Goal: Task Accomplishment & Management: Use online tool/utility

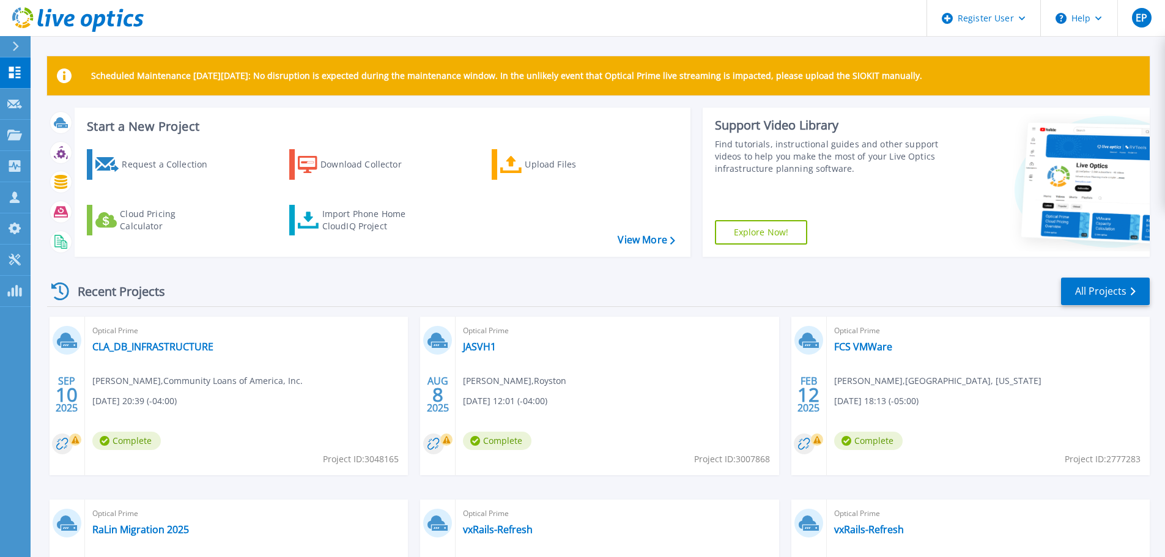
click at [417, 22] on header "Register User Help EP Dell User [PERSON_NAME] [PERSON_NAME][EMAIL_ADDRESS][DOMA…" at bounding box center [582, 18] width 1165 height 37
click at [15, 140] on icon at bounding box center [14, 135] width 15 height 10
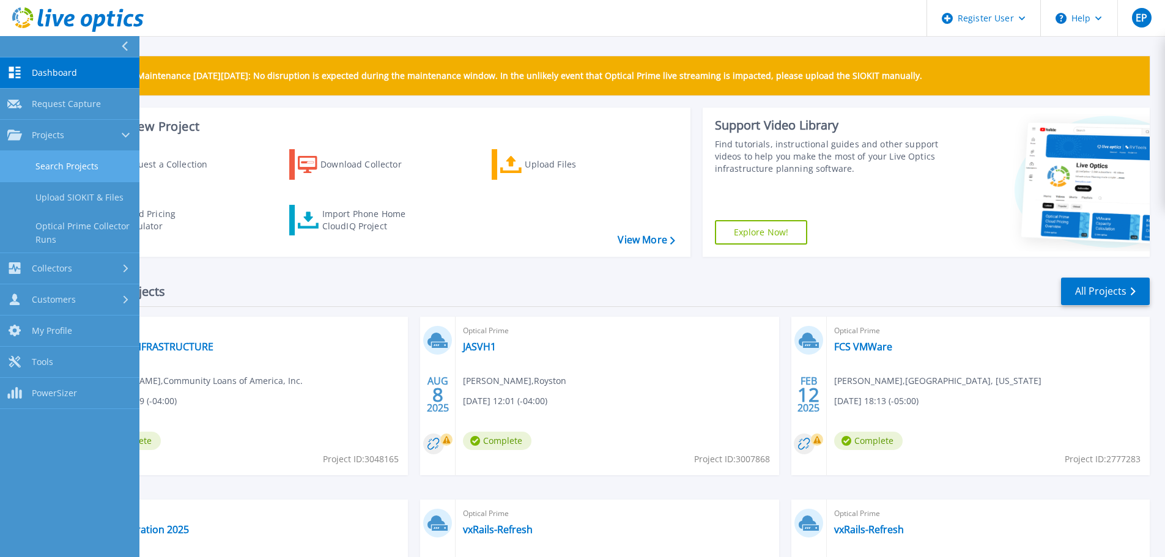
click at [56, 163] on link "Search Projects" at bounding box center [69, 166] width 139 height 31
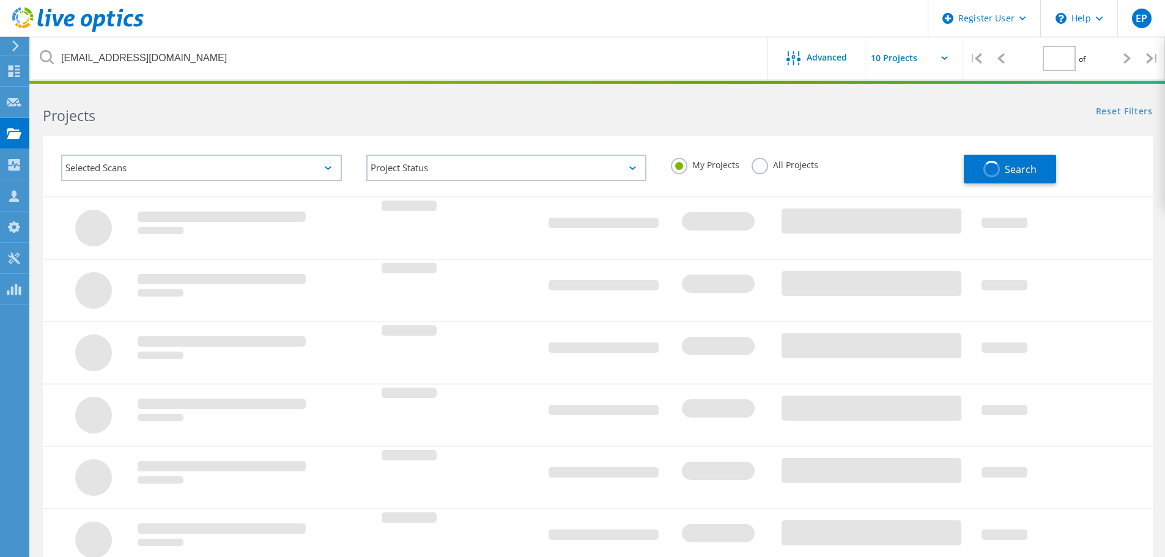
type input "1"
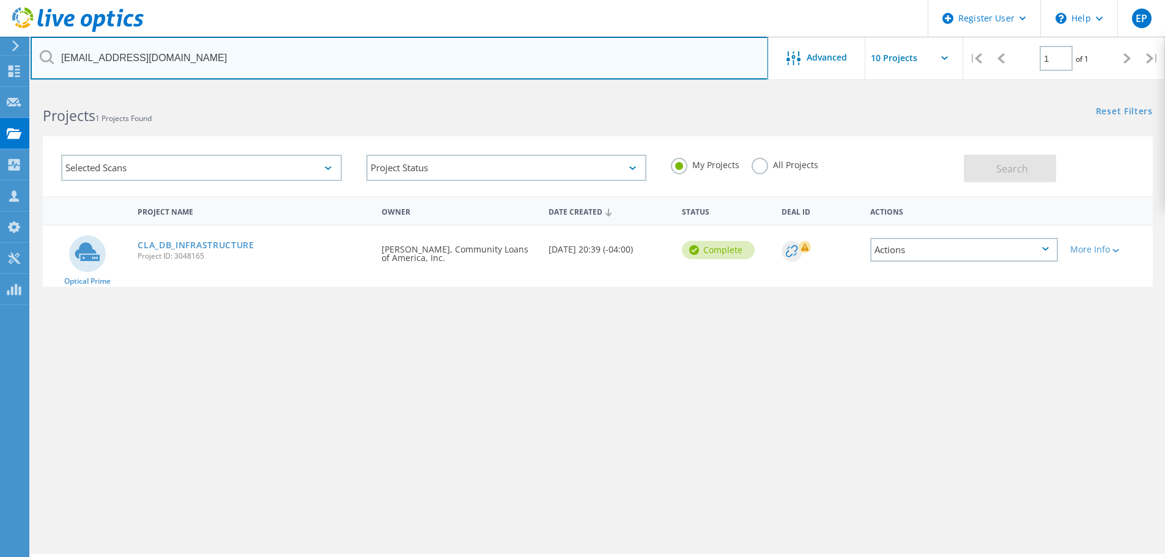
click at [226, 61] on input "[EMAIL_ADDRESS][DOMAIN_NAME]" at bounding box center [399, 58] width 737 height 43
click at [118, 50] on input "al" at bounding box center [399, 58] width 737 height 43
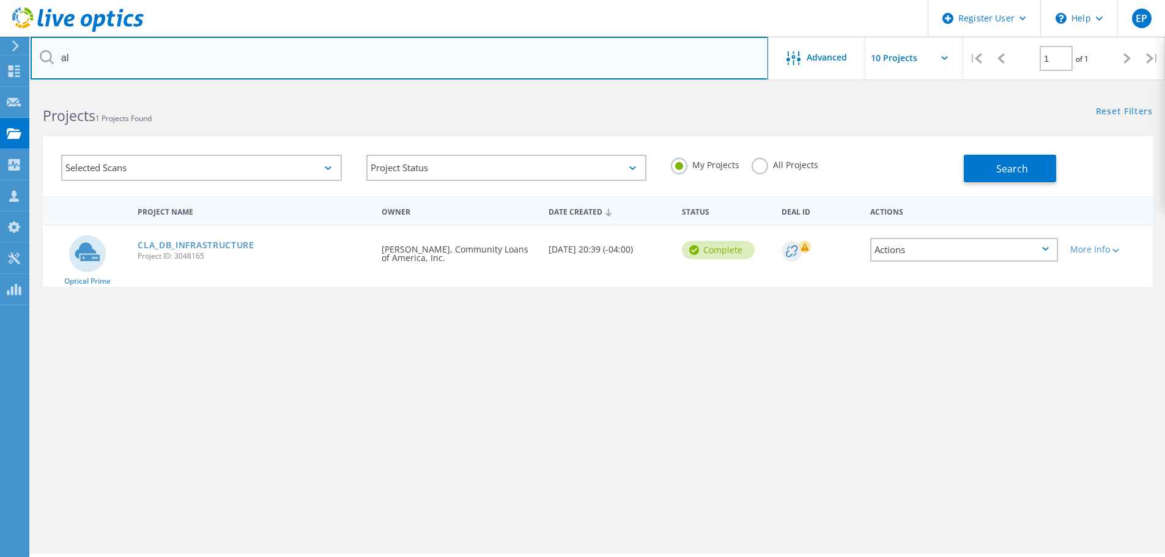
paste input "[PERSON_NAME] <[EMAIL_ADDRESS][DOMAIN_NAME]>"
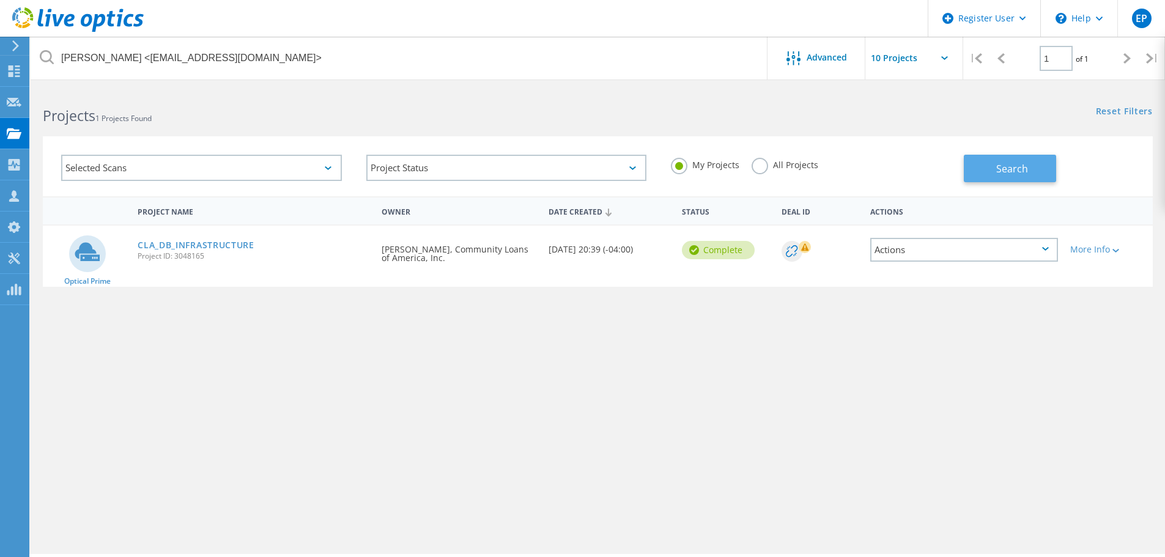
click at [1014, 173] on span "Search" at bounding box center [1012, 168] width 32 height 13
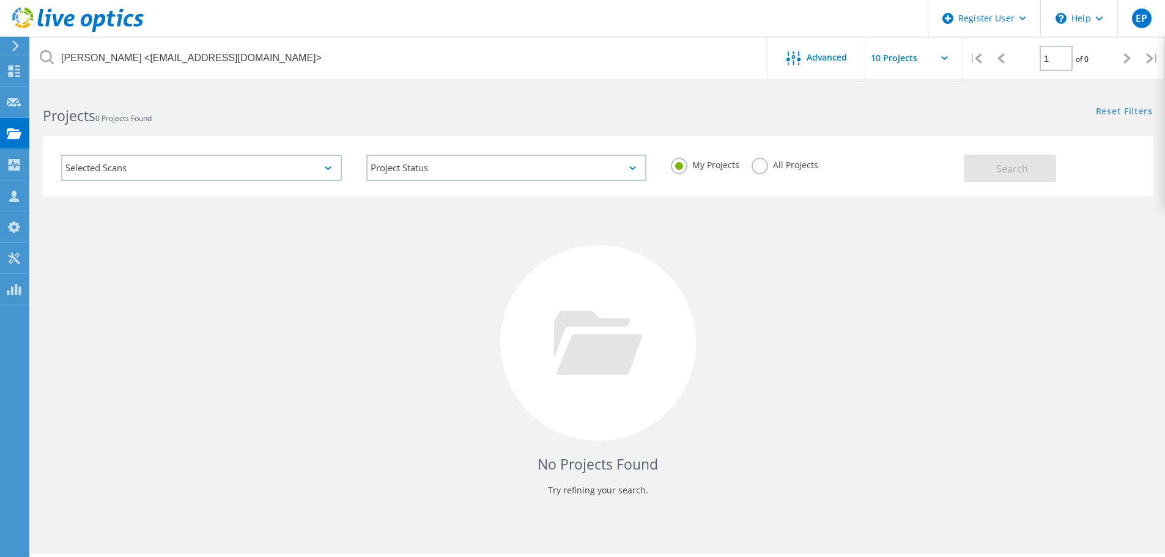
click at [781, 168] on label "All Projects" at bounding box center [785, 164] width 67 height 12
click at [0, 0] on input "All Projects" at bounding box center [0, 0] width 0 height 0
click at [1016, 174] on span "Search" at bounding box center [1012, 168] width 32 height 13
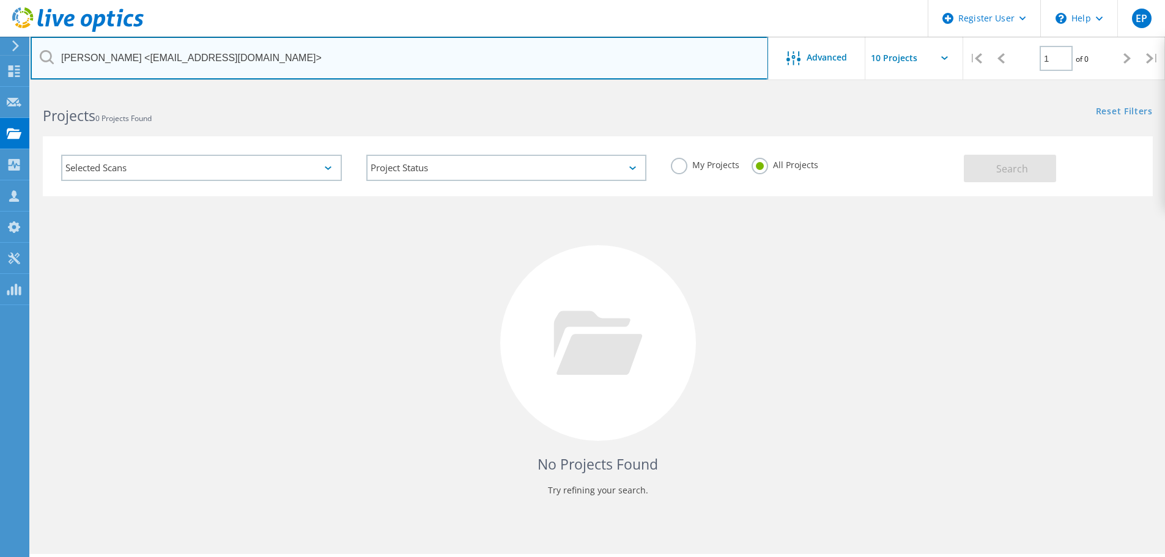
click at [302, 60] on input "[PERSON_NAME] <[EMAIL_ADDRESS][DOMAIN_NAME]>" at bounding box center [399, 58] width 737 height 43
click at [132, 61] on input "[PERSON_NAME] <[EMAIL_ADDRESS][DOMAIN_NAME]" at bounding box center [399, 58] width 737 height 43
type input "[EMAIL_ADDRESS][DOMAIN_NAME]"
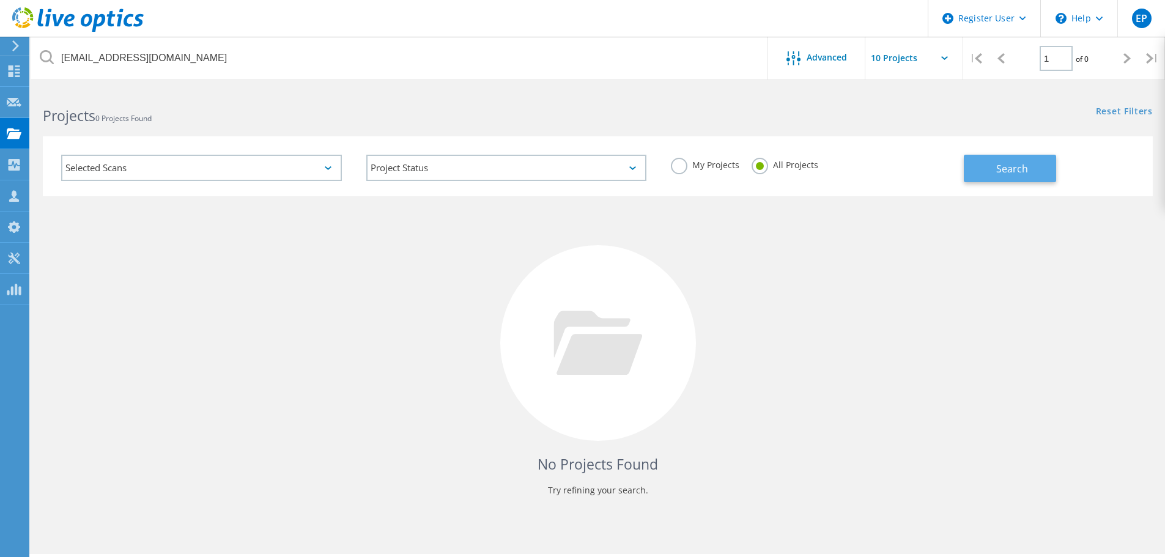
click at [1015, 177] on button "Search" at bounding box center [1010, 169] width 92 height 28
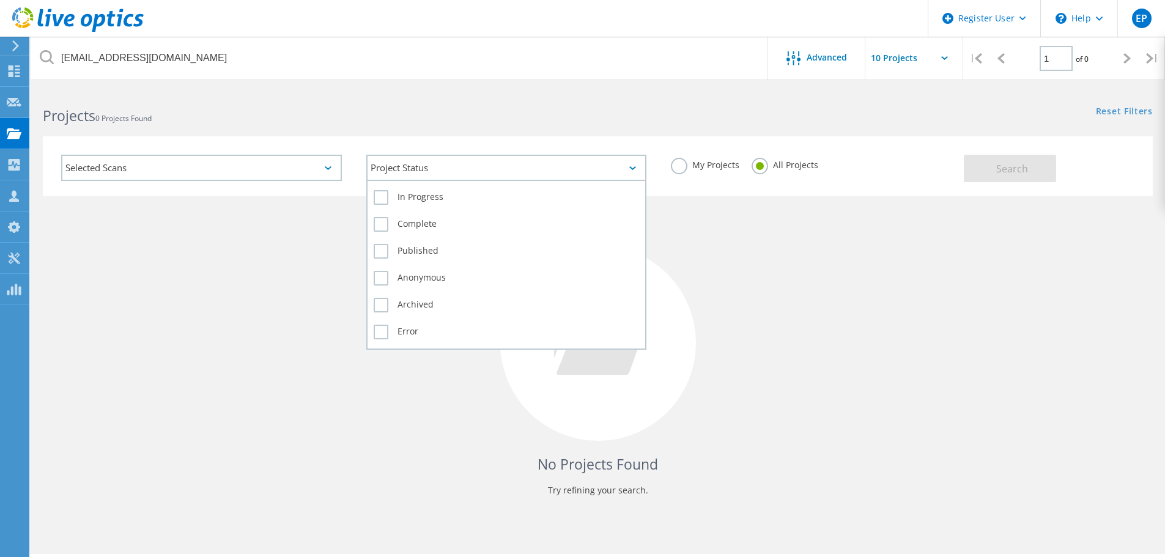
click at [503, 175] on div "Project Status" at bounding box center [506, 168] width 281 height 26
click at [470, 198] on label "In Progress" at bounding box center [507, 197] width 266 height 15
click at [0, 0] on input "In Progress" at bounding box center [0, 0] width 0 height 0
click at [430, 224] on label "Complete" at bounding box center [507, 224] width 266 height 15
click at [0, 0] on input "Complete" at bounding box center [0, 0] width 0 height 0
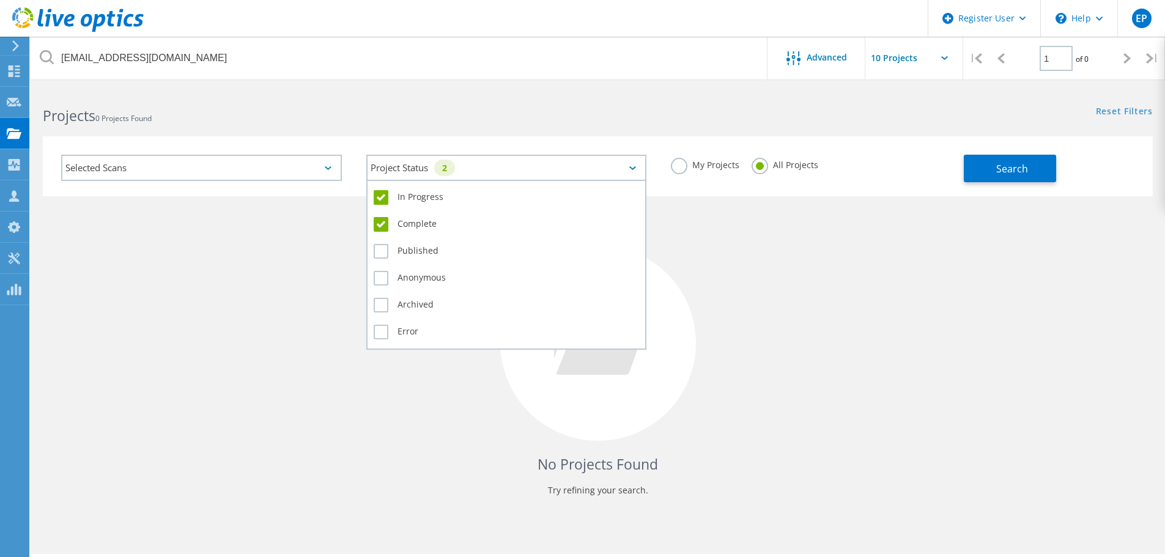
click at [426, 243] on div "Published" at bounding box center [507, 254] width 266 height 27
click at [429, 250] on label "Published" at bounding box center [507, 251] width 266 height 15
click at [0, 0] on input "Published" at bounding box center [0, 0] width 0 height 0
click at [428, 284] on label "Anonymous" at bounding box center [507, 278] width 266 height 15
click at [0, 0] on input "Anonymous" at bounding box center [0, 0] width 0 height 0
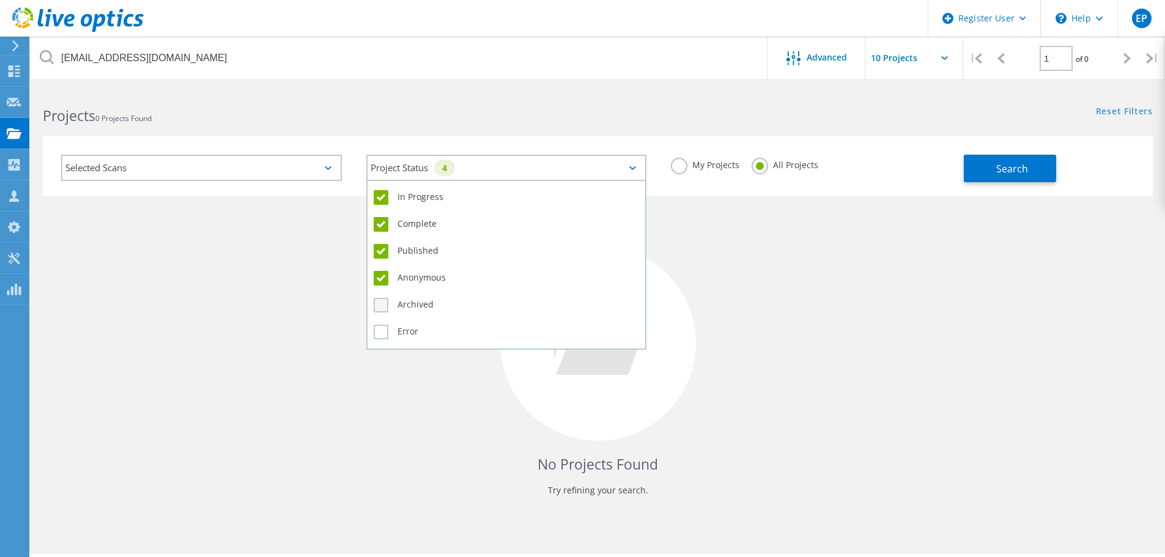
click at [422, 300] on label "Archived" at bounding box center [507, 305] width 266 height 15
click at [0, 0] on input "Archived" at bounding box center [0, 0] width 0 height 0
click at [412, 322] on div "Error" at bounding box center [507, 332] width 266 height 21
click at [408, 330] on label "Error" at bounding box center [507, 332] width 266 height 15
click at [0, 0] on input "Error" at bounding box center [0, 0] width 0 height 0
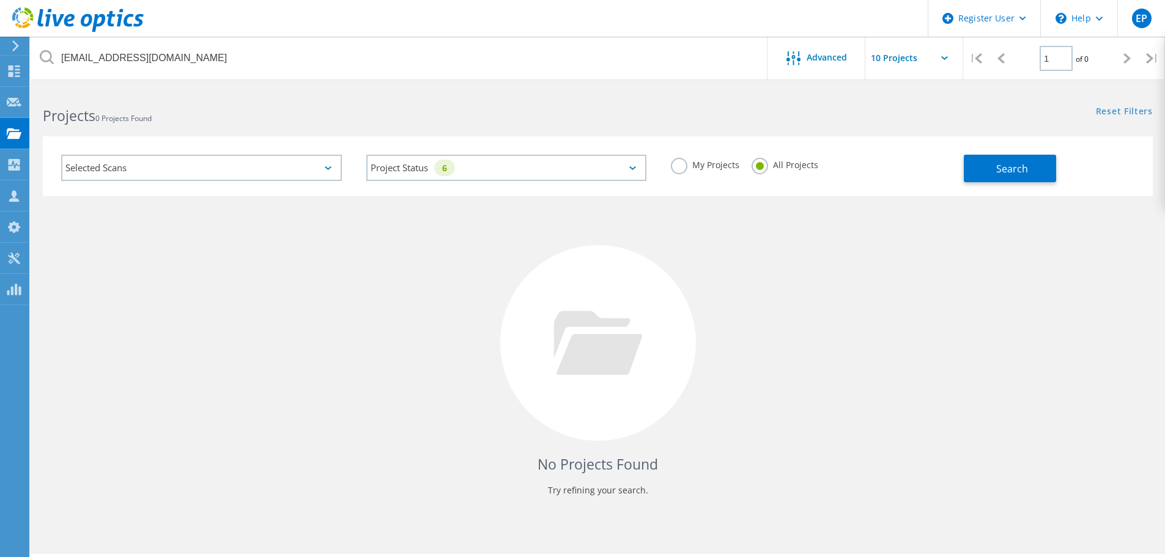
click at [284, 331] on div "No Projects Found Try refining your search." at bounding box center [598, 354] width 1110 height 316
click at [265, 174] on div "Selected Scans" at bounding box center [201, 168] width 281 height 26
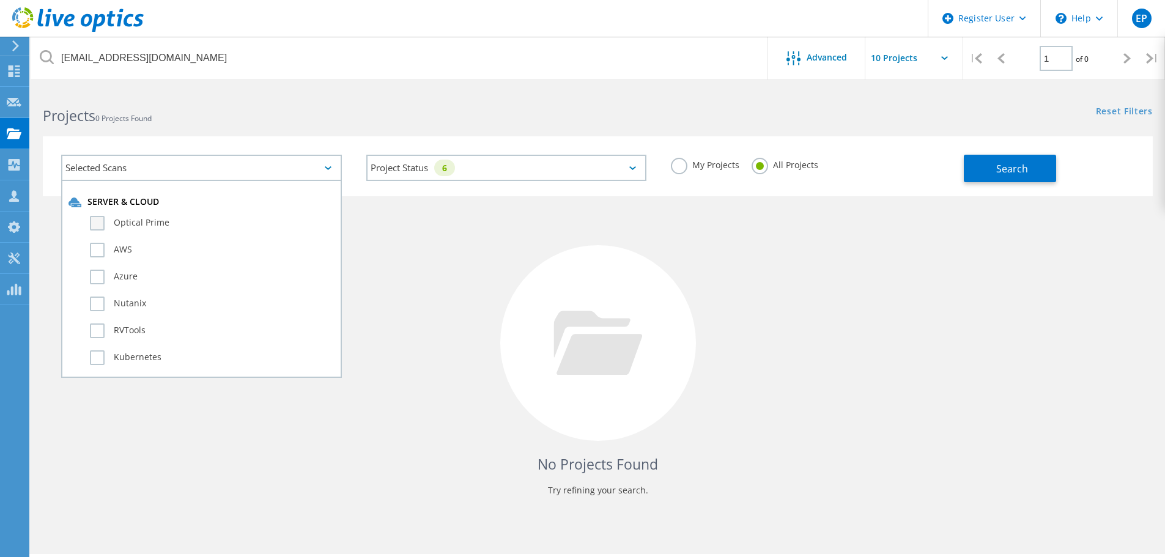
click at [225, 216] on div "Optical Prime" at bounding box center [201, 226] width 266 height 27
click at [219, 220] on label "Optical Prime" at bounding box center [212, 223] width 245 height 15
click at [0, 0] on input "Optical Prime" at bounding box center [0, 0] width 0 height 0
click at [479, 264] on div "No Projects Found Try refining your search." at bounding box center [598, 354] width 1110 height 316
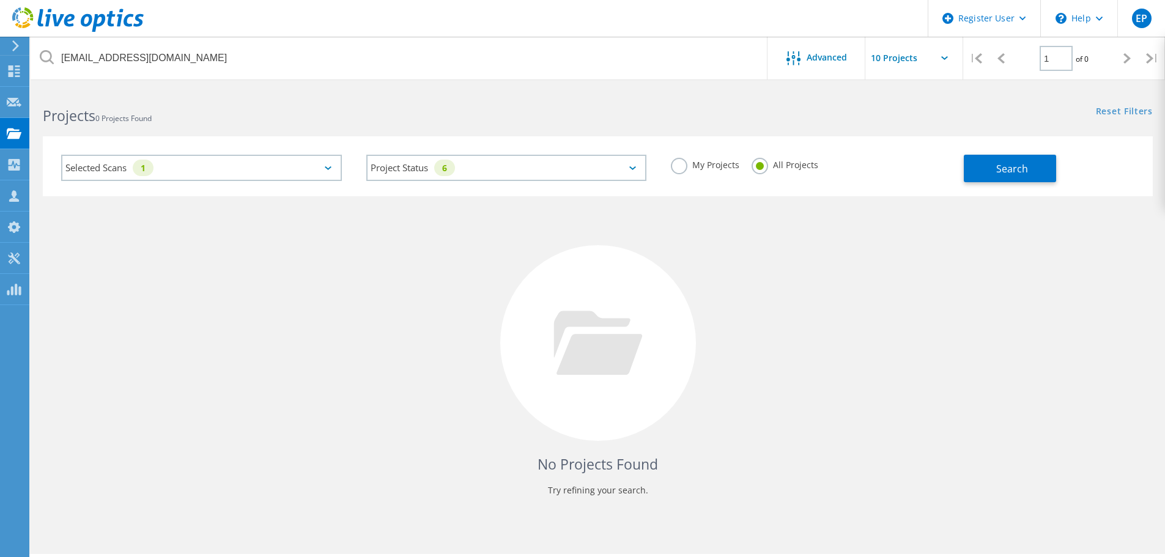
click at [1024, 149] on div "Search" at bounding box center [1055, 162] width 183 height 40
click at [1013, 171] on span "Search" at bounding box center [1012, 168] width 32 height 13
click at [685, 158] on label "My Projects" at bounding box center [705, 164] width 68 height 12
click at [0, 0] on input "My Projects" at bounding box center [0, 0] width 0 height 0
click at [1140, 185] on div "Selected Scans 1 Project Status 6 In Progress Complete Published Anonymous Arch…" at bounding box center [598, 166] width 1110 height 60
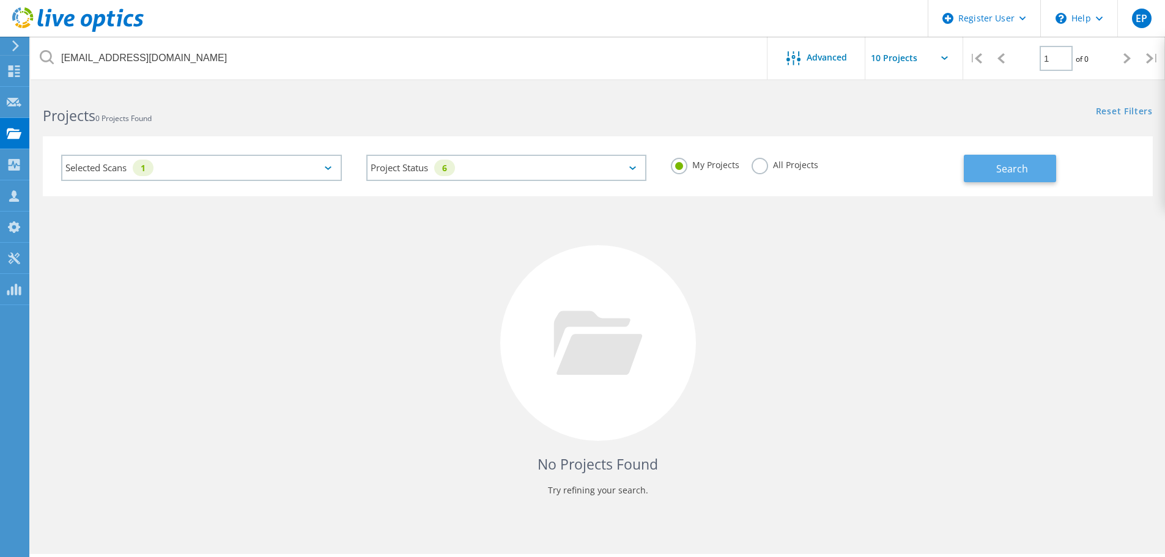
drag, startPoint x: 1047, startPoint y: 179, endPoint x: 1036, endPoint y: 175, distance: 12.2
click at [1046, 179] on button "Search" at bounding box center [1010, 169] width 92 height 28
click at [786, 164] on label "All Projects" at bounding box center [785, 164] width 67 height 12
click at [0, 0] on input "All Projects" at bounding box center [0, 0] width 0 height 0
click at [1008, 164] on span "Search" at bounding box center [1012, 168] width 32 height 13
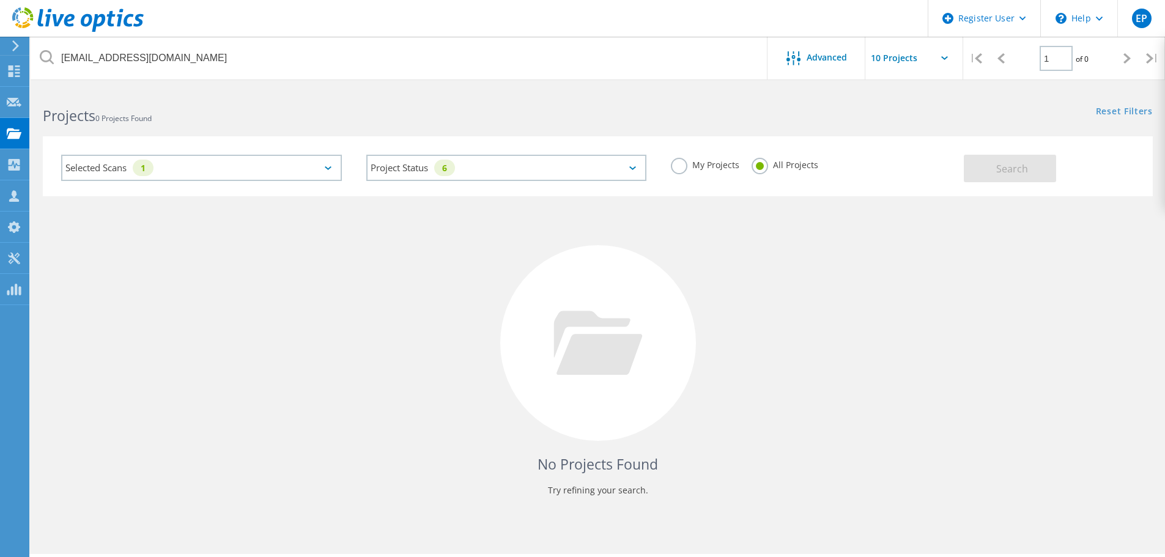
click at [691, 172] on div "My Projects" at bounding box center [705, 167] width 68 height 18
click at [714, 169] on label "My Projects" at bounding box center [705, 164] width 68 height 12
click at [0, 0] on input "My Projects" at bounding box center [0, 0] width 0 height 0
click at [972, 166] on button "Search" at bounding box center [1010, 169] width 92 height 28
click at [797, 167] on label "All Projects" at bounding box center [785, 164] width 67 height 12
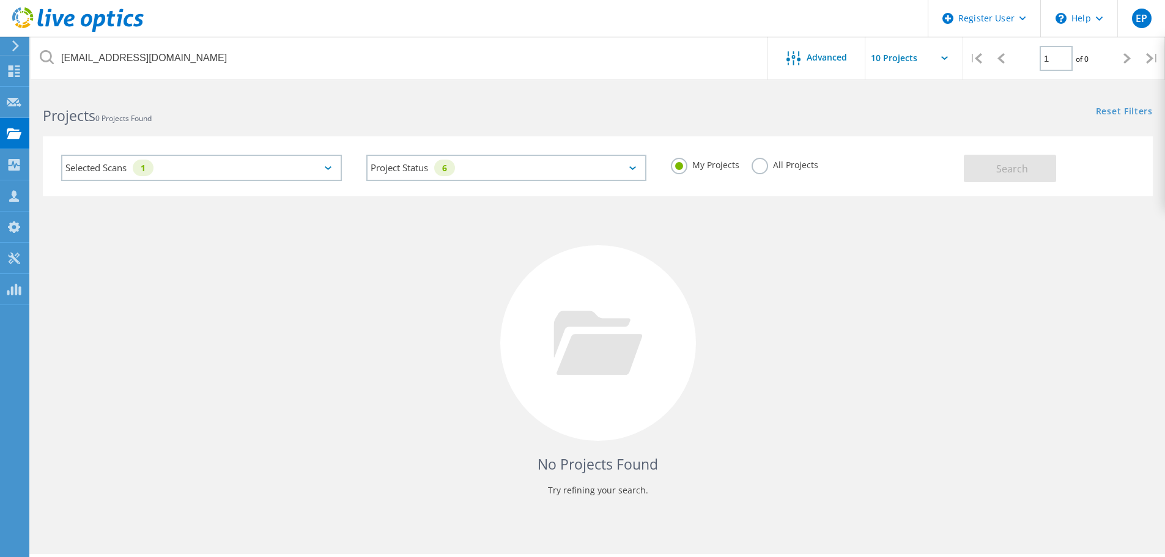
click at [686, 173] on div "My Projects" at bounding box center [705, 167] width 68 height 18
click at [786, 166] on label "All Projects" at bounding box center [785, 164] width 67 height 12
click at [0, 0] on input "All Projects" at bounding box center [0, 0] width 0 height 0
click at [988, 168] on button "Search" at bounding box center [1010, 169] width 92 height 28
